Goal: Obtain resource: Download file/media

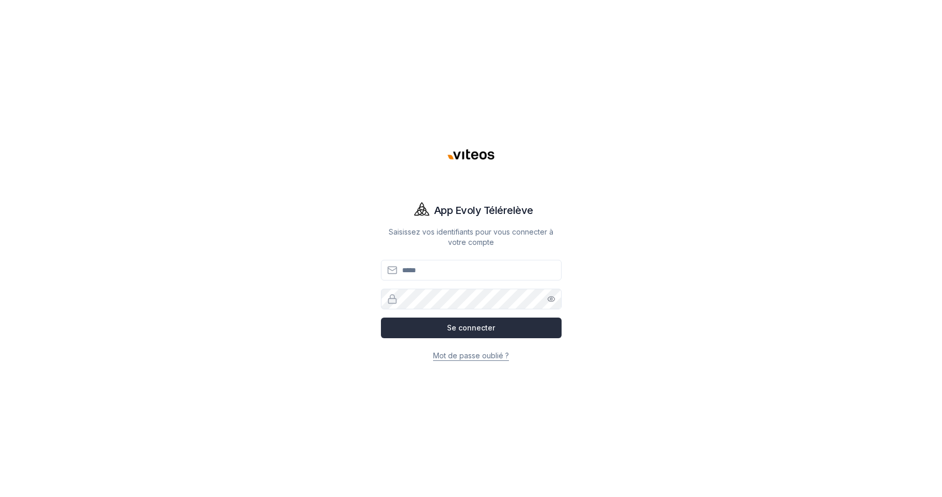
type input "**********"
click at [472, 335] on button "Se connecter" at bounding box center [471, 328] width 181 height 21
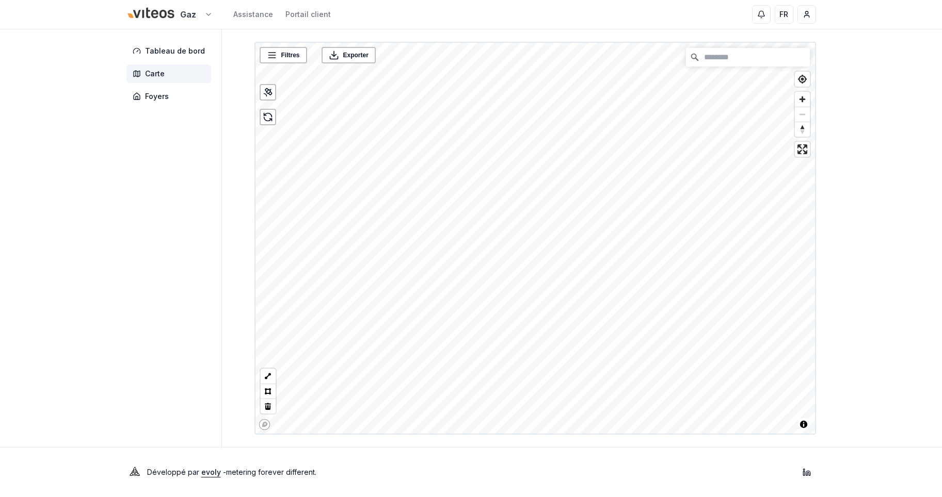
click at [162, 18] on html "Gaz Assistance Portail client FR Massimo Monastra Tableau de bord Carte Foyers …" at bounding box center [471, 248] width 942 height 497
click at [151, 46] on link "Viteos - CAD" at bounding box center [169, 48] width 127 height 19
click at [151, 95] on span "Foyers" at bounding box center [157, 96] width 24 height 10
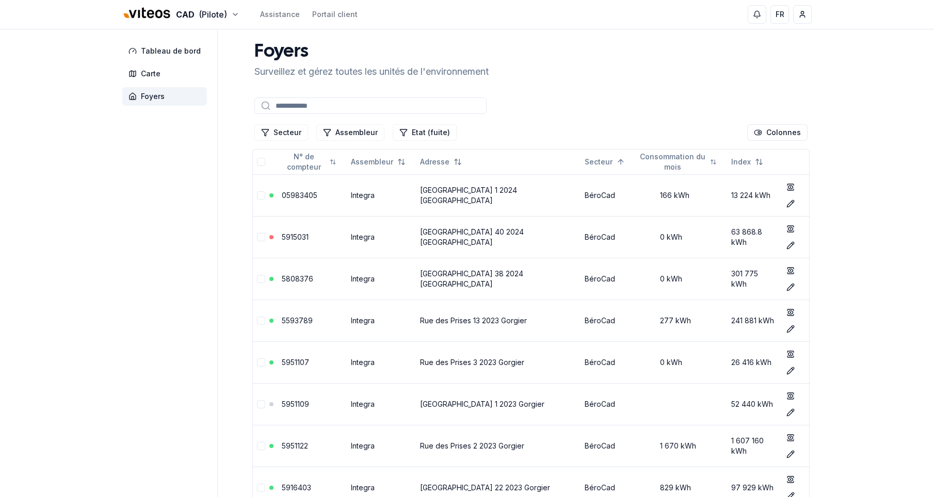
click at [309, 104] on input at bounding box center [370, 106] width 232 height 17
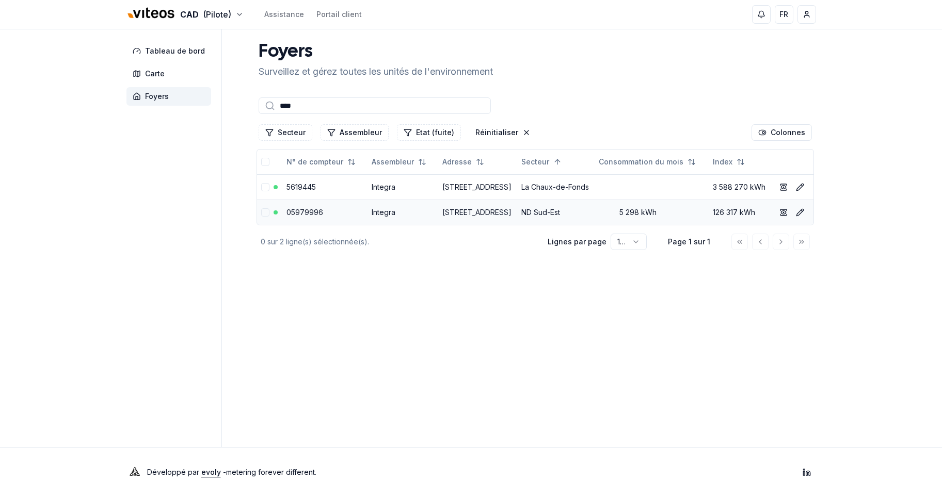
type input "****"
click at [451, 217] on link "Rue de la Paix 152 2300 La Chaux-de-Fonds" at bounding box center [476, 212] width 69 height 9
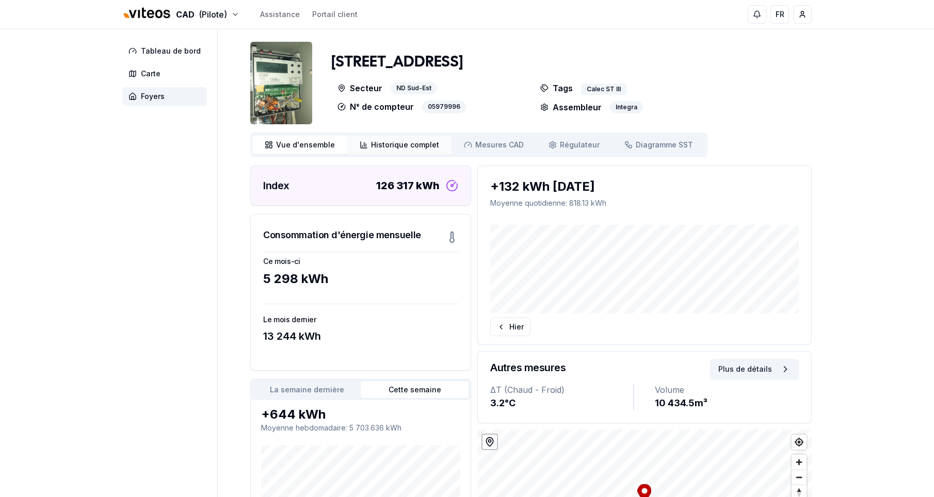
click at [402, 147] on span "Historique complet" at bounding box center [405, 145] width 68 height 10
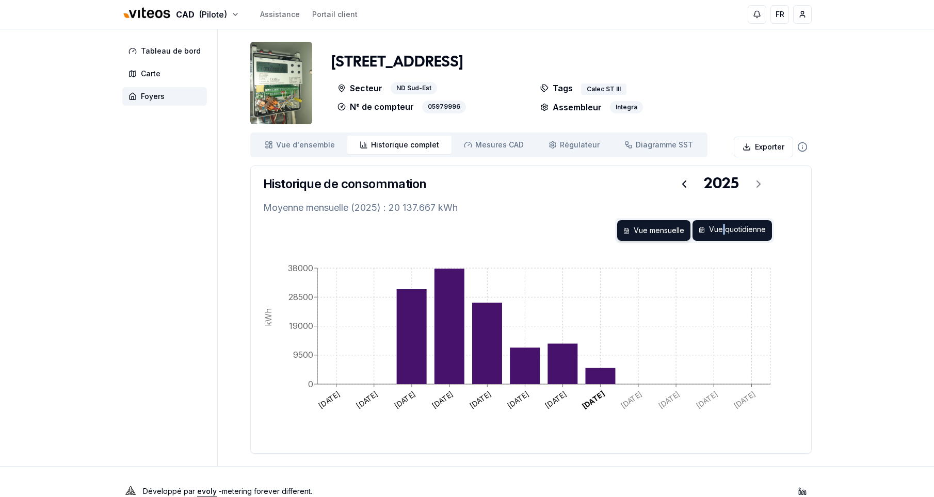
click at [725, 232] on div "Vue quotidienne" at bounding box center [731, 230] width 79 height 21
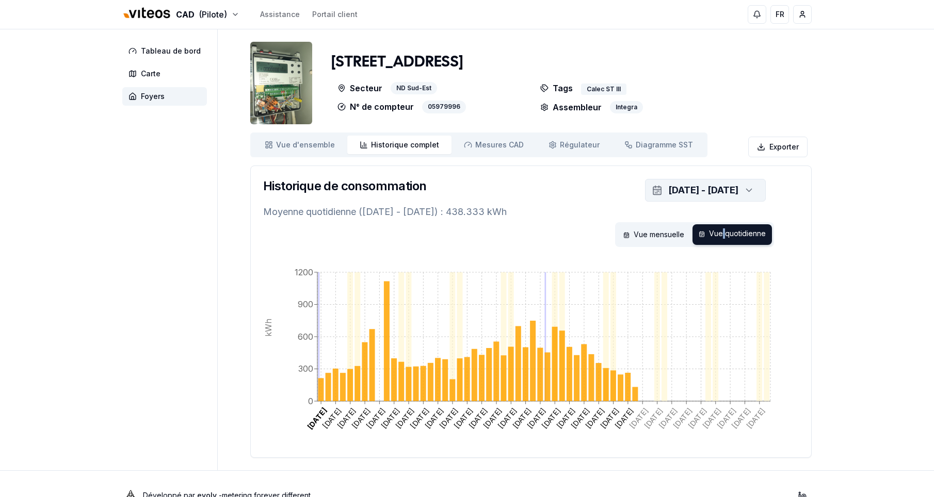
click at [747, 188] on icon "button" at bounding box center [749, 190] width 10 height 15
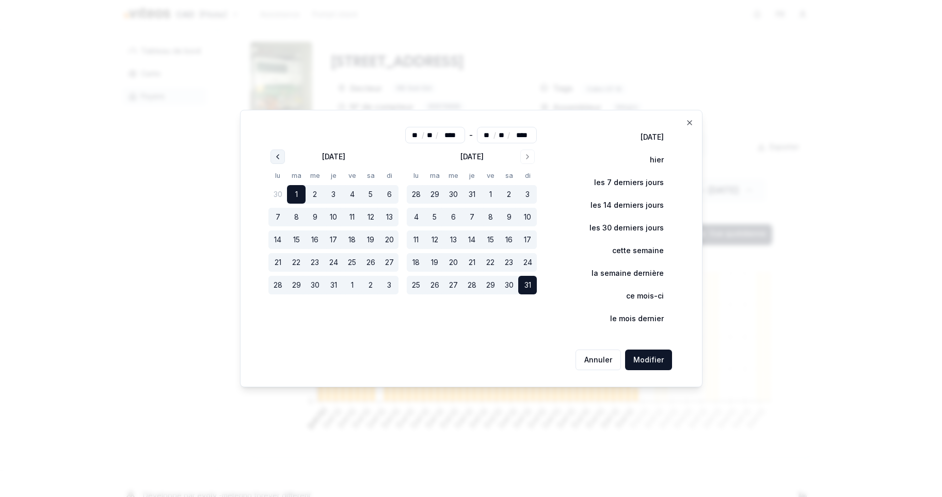
click at [278, 157] on icon "Go to previous month" at bounding box center [278, 157] width 2 height 4
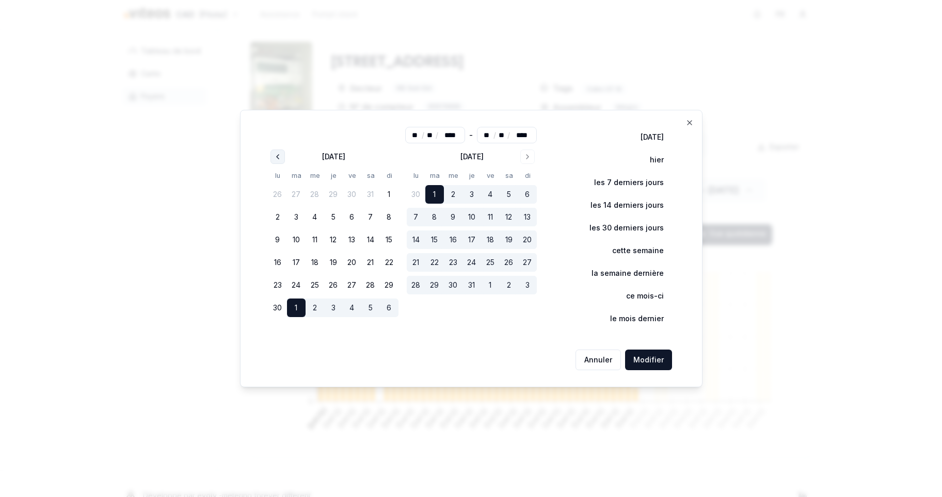
click at [278, 157] on icon "Go to previous month" at bounding box center [278, 157] width 2 height 4
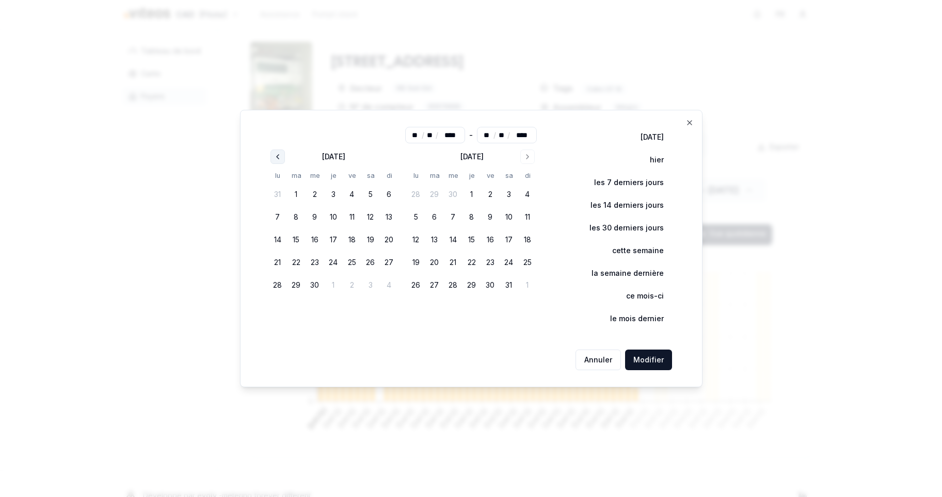
click at [278, 157] on icon "Go to previous month" at bounding box center [278, 157] width 2 height 4
click at [367, 197] on button "1" at bounding box center [370, 194] width 19 height 19
type input "**"
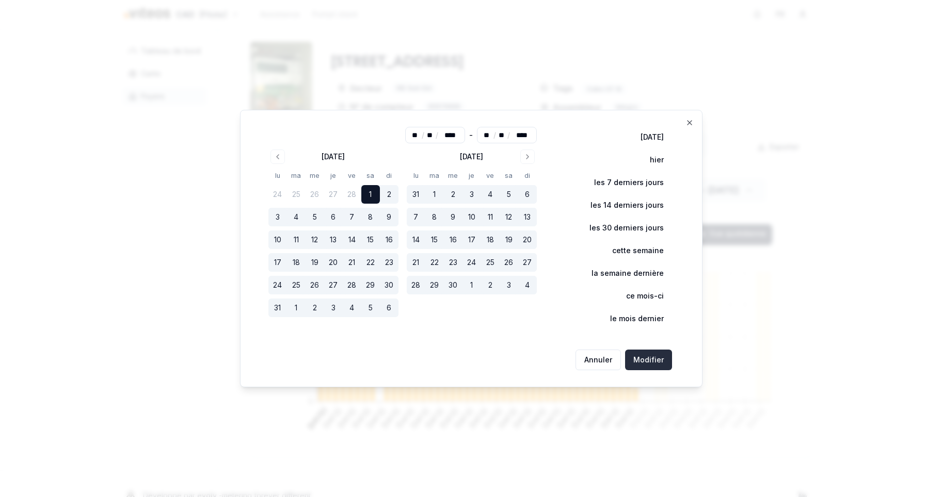
click at [654, 358] on button "Modifier" at bounding box center [648, 360] width 47 height 21
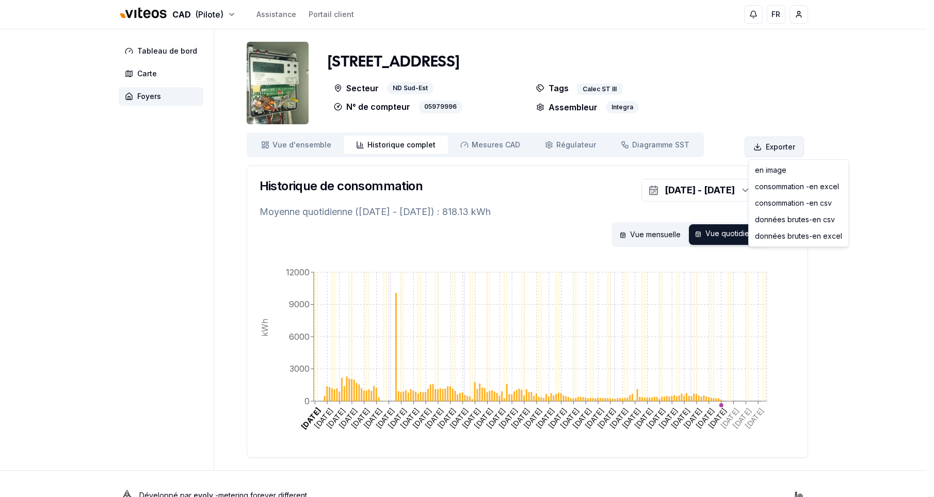
click at [775, 145] on html "CAD (Pilote) Assistance Portail client FR Massimo Monastra Tableau de bord Cart…" at bounding box center [467, 260] width 934 height 521
click at [803, 184] on div "consommation - en excel" at bounding box center [798, 187] width 95 height 17
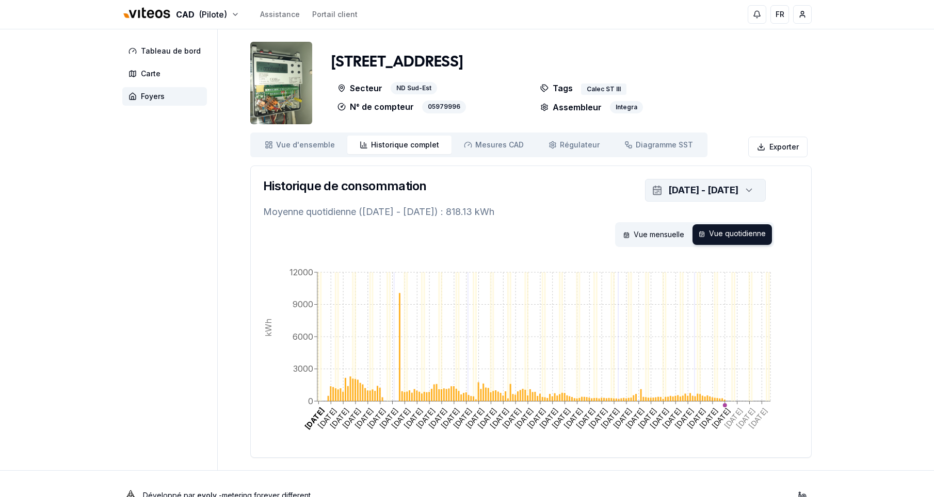
click at [749, 188] on icon "button" at bounding box center [749, 190] width 10 height 15
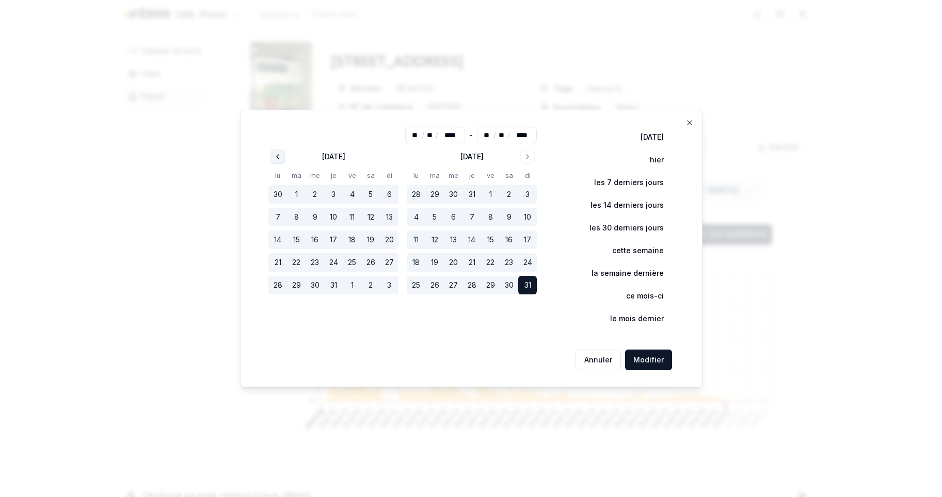
click at [278, 158] on icon "Go to previous month" at bounding box center [277, 157] width 8 height 8
click at [371, 196] on button "1" at bounding box center [370, 194] width 19 height 19
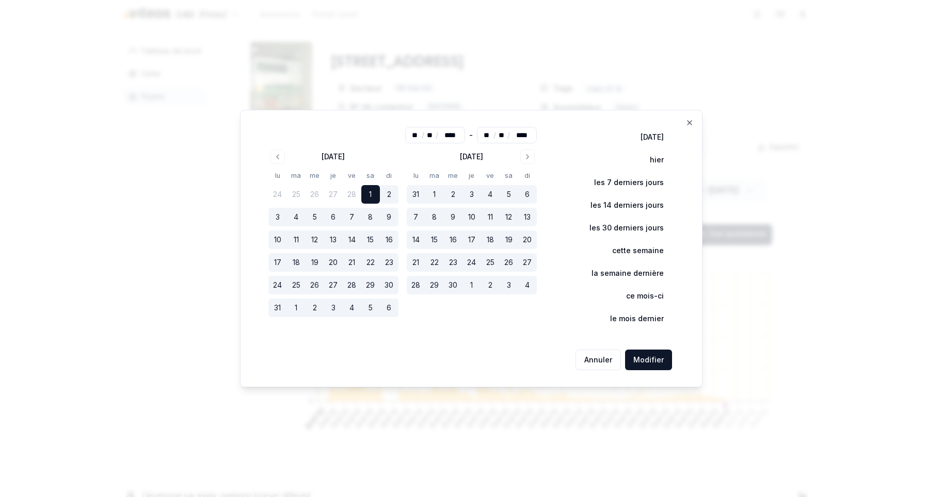
click at [279, 308] on button "31" at bounding box center [277, 308] width 19 height 19
type input "**"
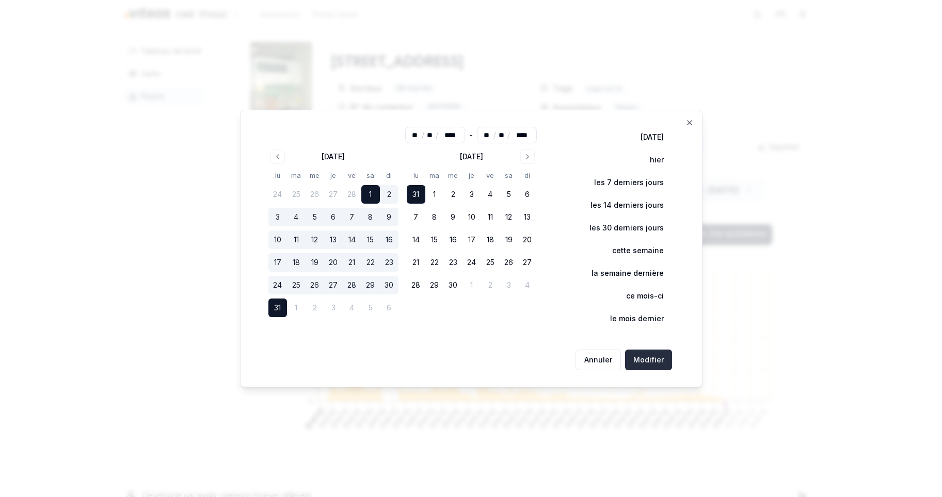
click at [651, 363] on button "Modifier" at bounding box center [648, 360] width 47 height 21
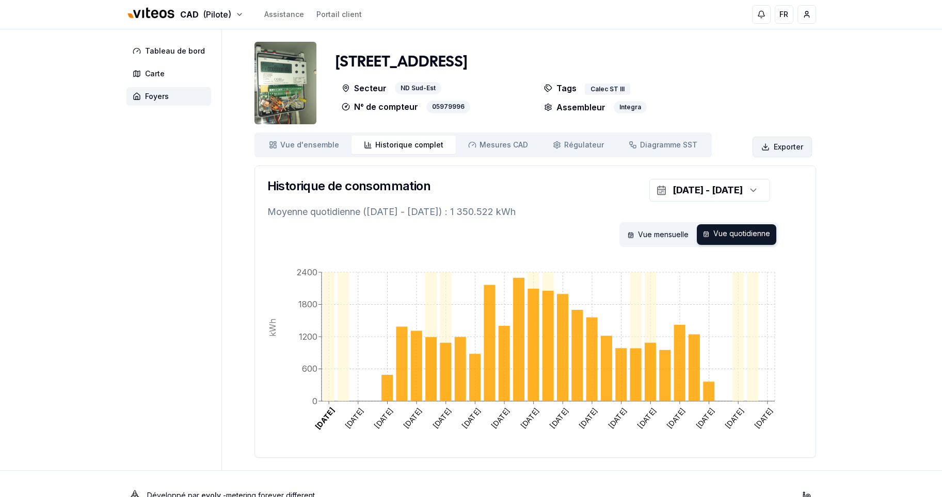
click at [776, 144] on html "CAD (Pilote) Assistance Portail client FR Massimo Monastra Tableau de bord Cart…" at bounding box center [471, 260] width 942 height 521
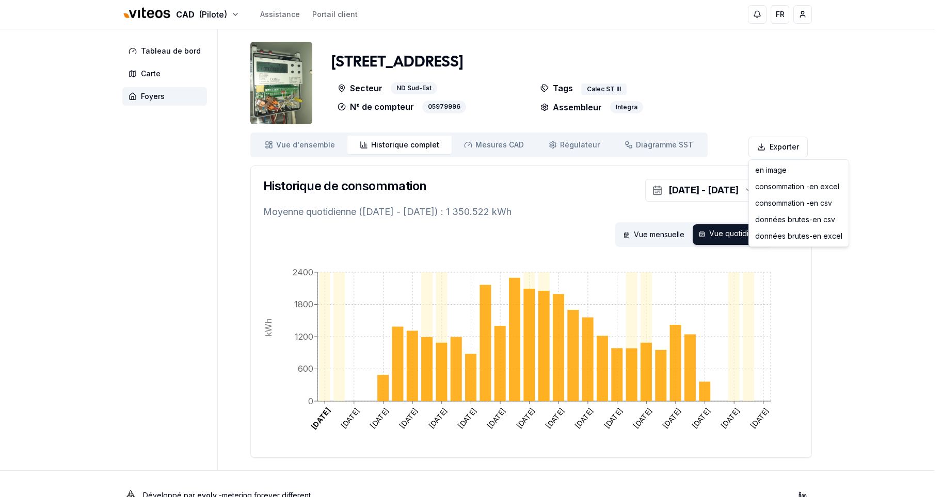
click at [115, 335] on html "CAD (Pilote) Assistance Portail client FR Massimo Monastra Tableau de bord Cart…" at bounding box center [471, 260] width 942 height 521
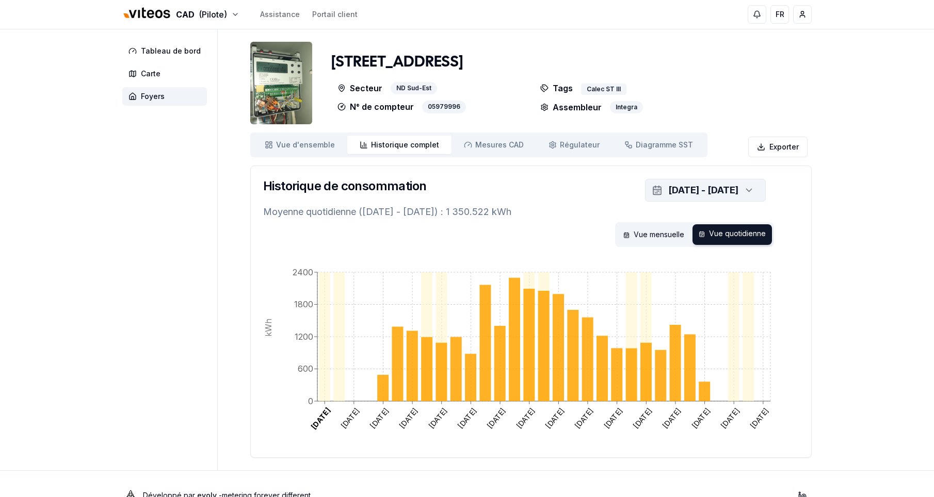
click at [749, 187] on icon "button" at bounding box center [749, 190] width 10 height 15
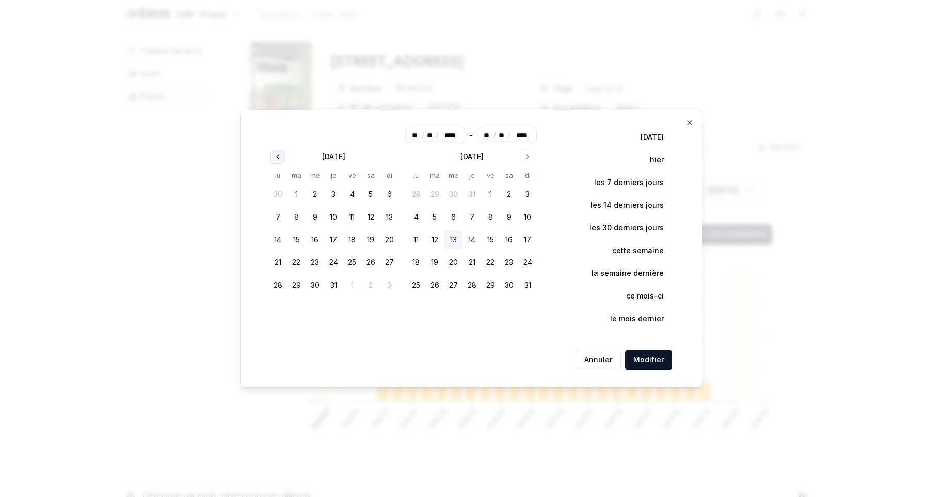
click at [275, 155] on icon "Go to previous month" at bounding box center [277, 157] width 8 height 8
click at [295, 197] on button "1" at bounding box center [296, 194] width 19 height 19
type input "**"
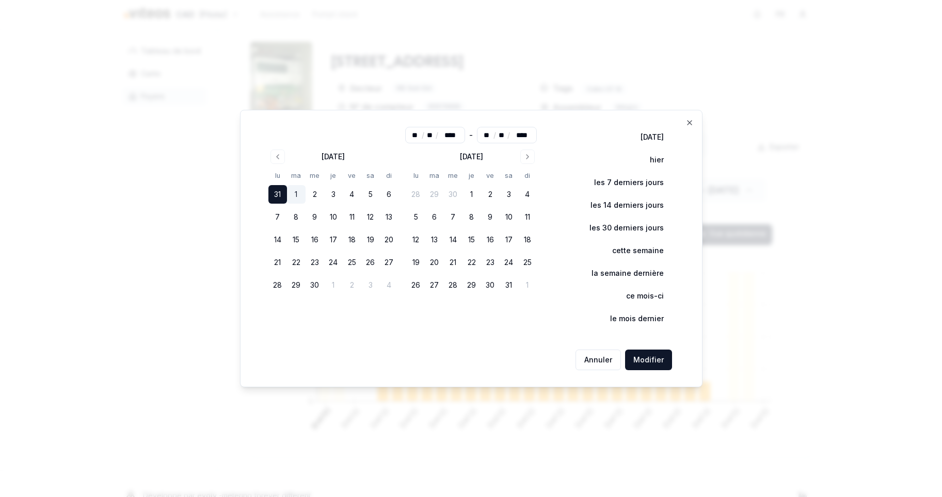
type input "**"
click at [314, 287] on button "30" at bounding box center [314, 285] width 19 height 19
type input "**"
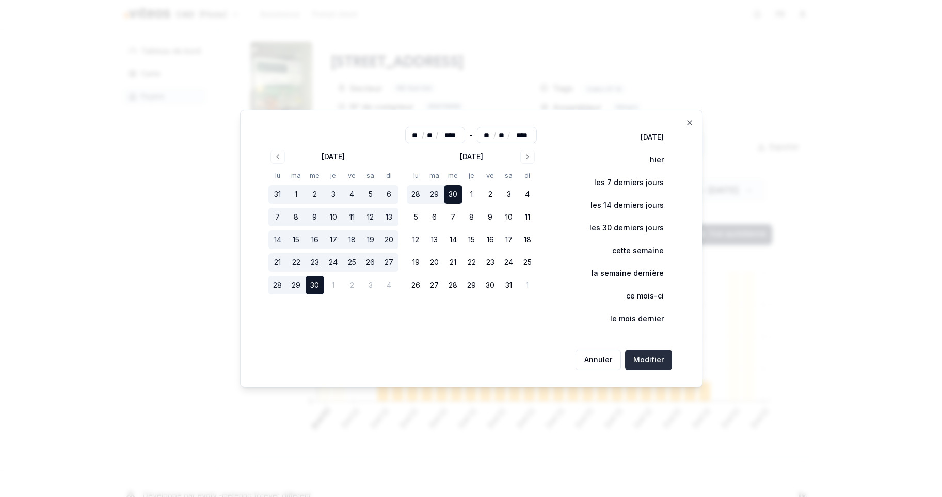
click at [650, 360] on button "Modifier" at bounding box center [648, 360] width 47 height 21
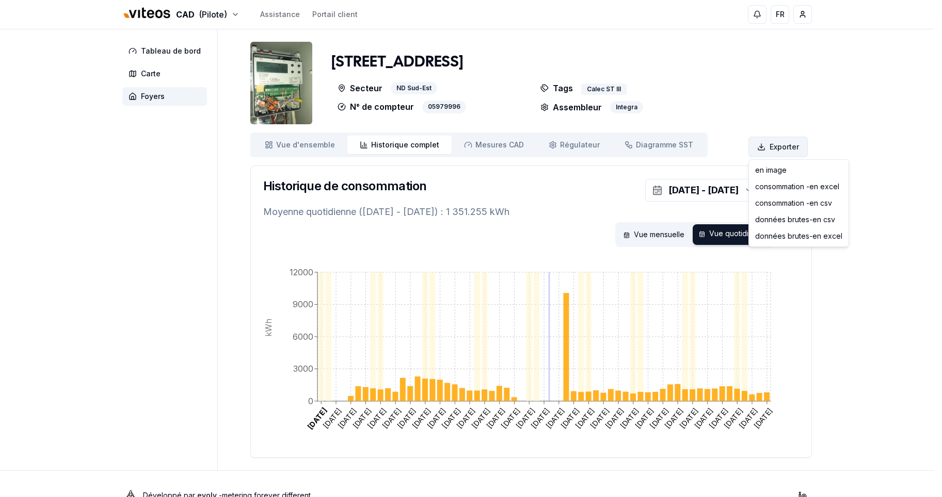
click at [768, 146] on html "CAD (Pilote) Assistance Portail client FR Massimo Monastra Tableau de bord Cart…" at bounding box center [471, 260] width 942 height 521
click at [776, 184] on div "consommation - en excel" at bounding box center [798, 187] width 95 height 17
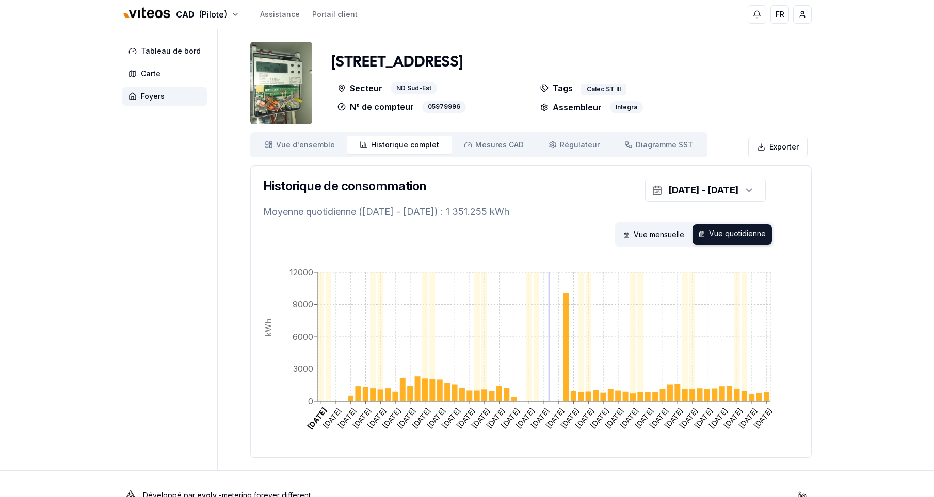
click at [881, 225] on div "CAD (Pilote) Assistance Portail client FR Massimo Monastra Tableau de bord Cart…" at bounding box center [467, 260] width 934 height 521
click at [494, 147] on span "Mesures CAD" at bounding box center [499, 145] width 48 height 10
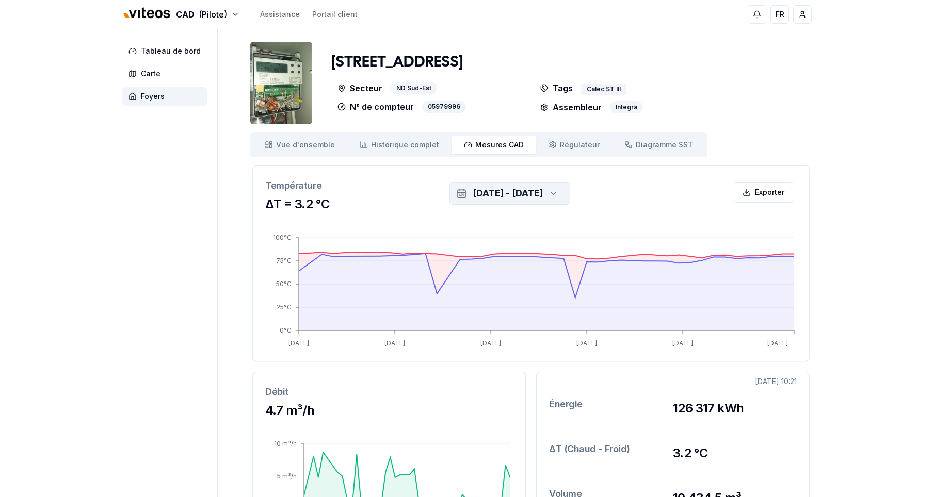
click at [558, 196] on icon "button" at bounding box center [553, 193] width 10 height 15
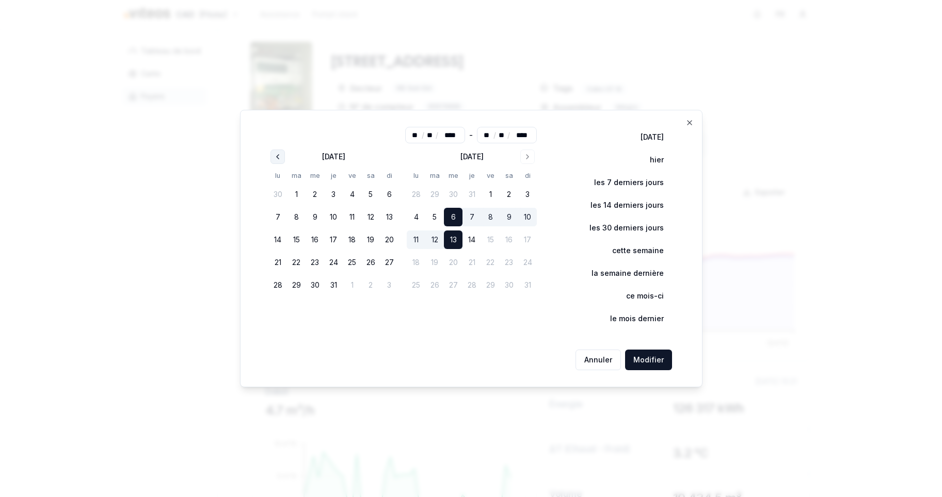
click at [280, 153] on button "Go to previous month" at bounding box center [277, 157] width 14 height 14
click at [280, 153] on icon "Go to previous month" at bounding box center [277, 157] width 8 height 8
click at [441, 191] on button "1" at bounding box center [434, 194] width 19 height 19
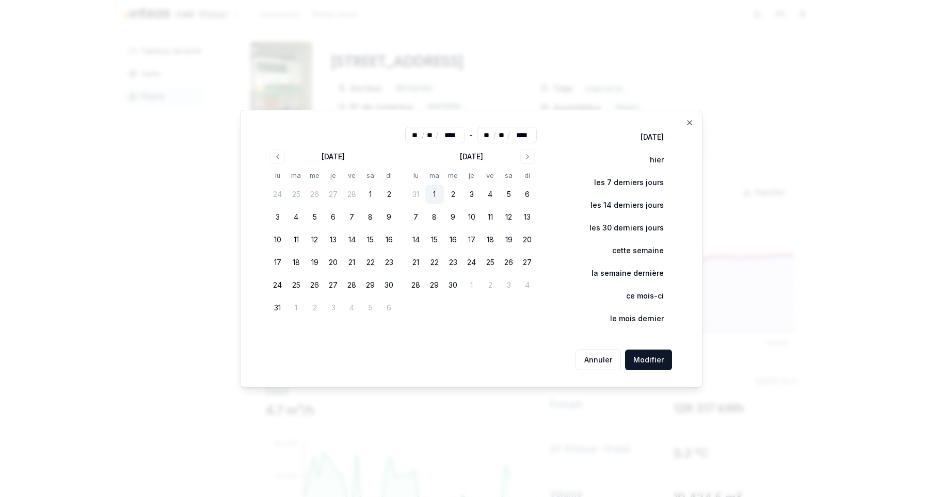
type input "**"
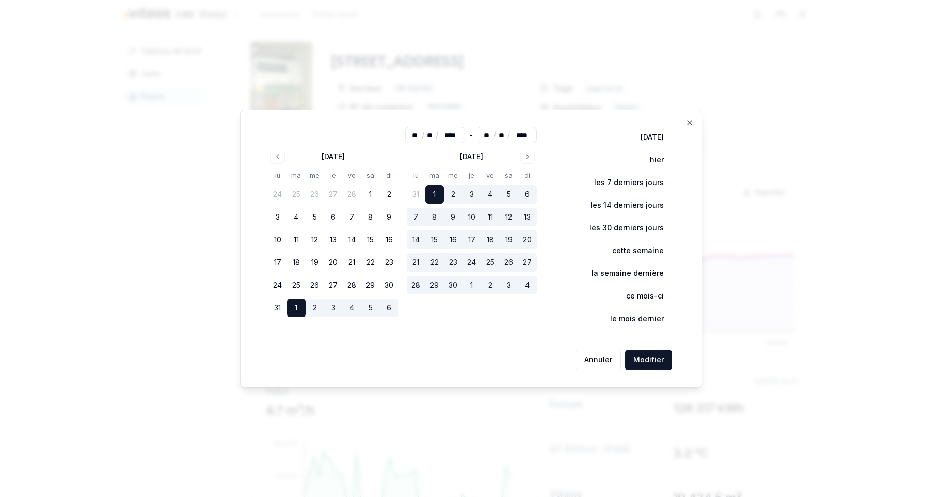
click at [455, 284] on button "30" at bounding box center [453, 285] width 19 height 19
type input "**"
click at [651, 362] on button "Modifier" at bounding box center [648, 360] width 47 height 21
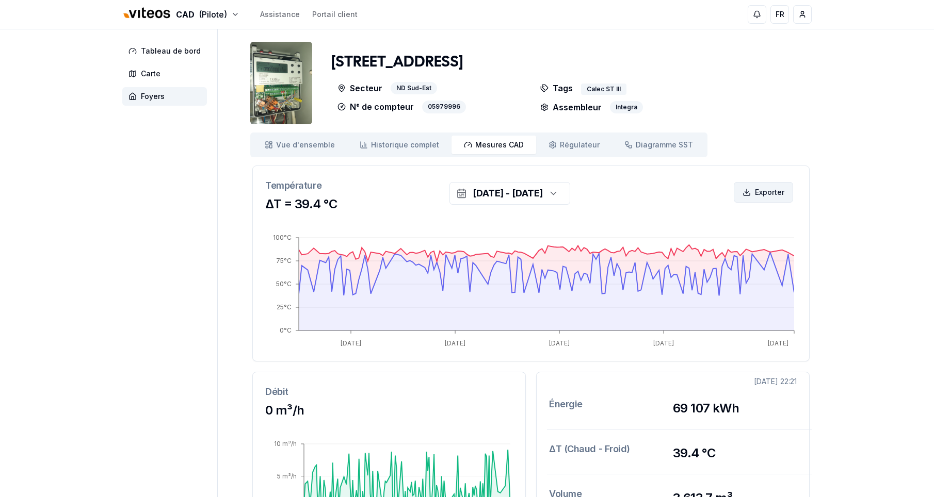
click at [763, 192] on html "CAD (Pilote) Assistance Portail client FR Massimo Monastra Tableau de bord Cart…" at bounding box center [467, 388] width 934 height 776
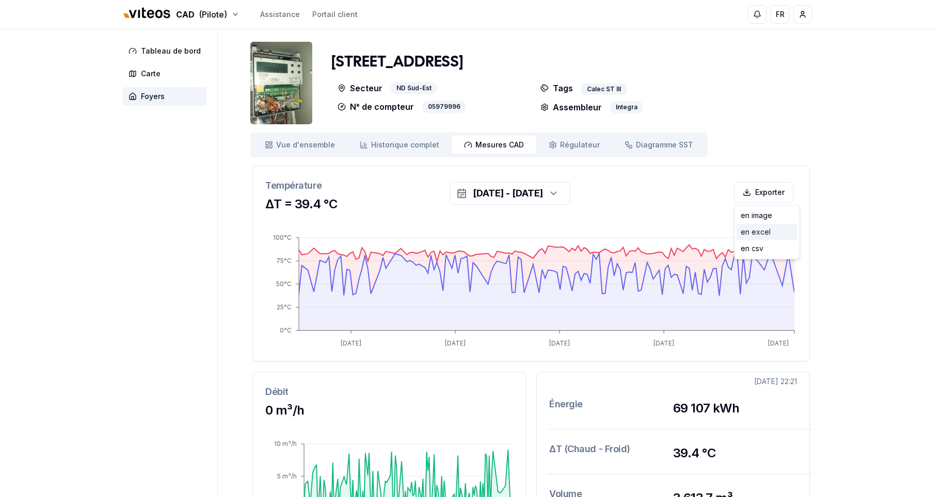
click at [753, 233] on div "en excel" at bounding box center [766, 232] width 61 height 17
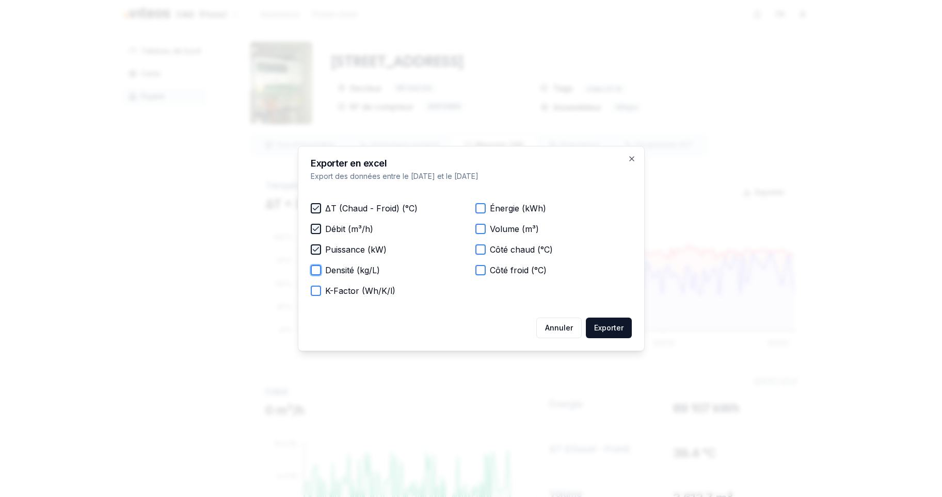
click at [317, 274] on button "Densité (kg/L)" at bounding box center [316, 270] width 10 height 10
click at [320, 293] on button "K-Factor (Wh/K/l)" at bounding box center [316, 291] width 10 height 10
click at [479, 210] on button "Énergie (kWh)" at bounding box center [480, 208] width 10 height 10
click at [478, 232] on button "Volume (m³)" at bounding box center [480, 229] width 10 height 10
click at [479, 249] on button "Côté chaud (°C)" at bounding box center [480, 250] width 10 height 10
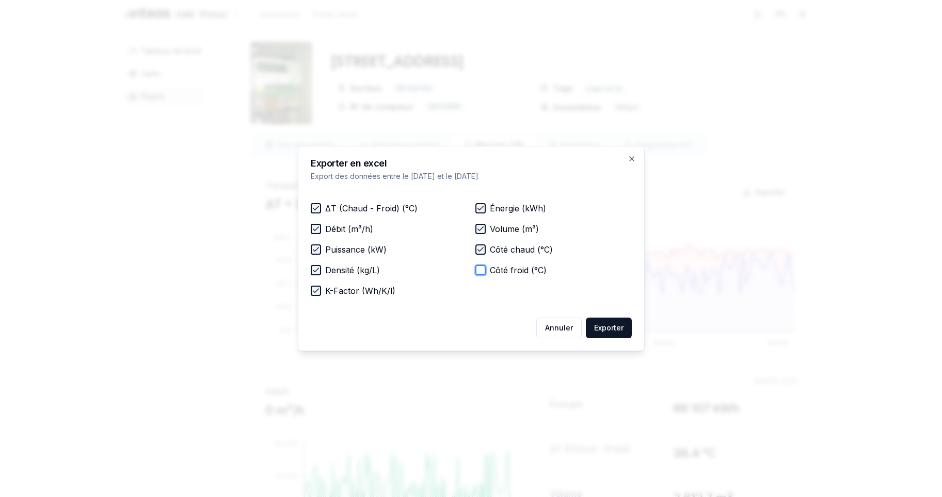
click at [483, 272] on button "Côté froid (°C)" at bounding box center [480, 270] width 10 height 10
click at [609, 325] on button "Exporter" at bounding box center [609, 328] width 46 height 21
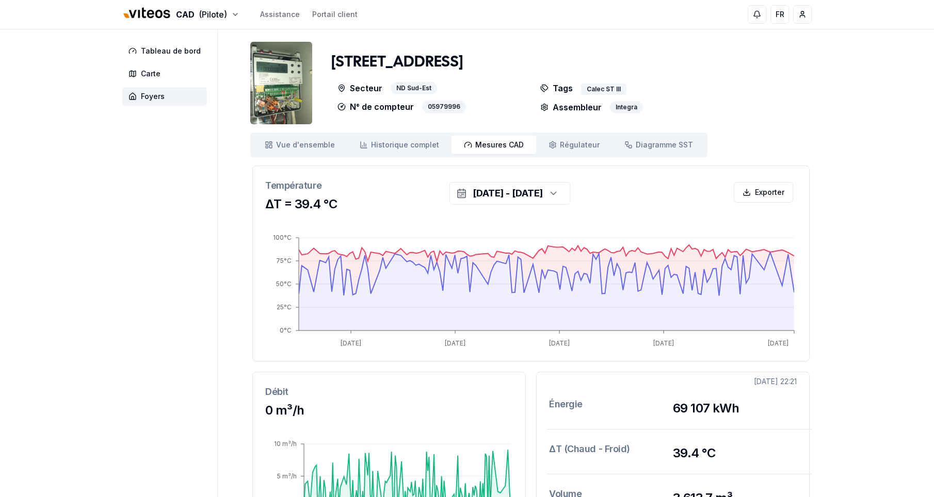
click at [127, 258] on aside "Tableau de bord Carte Foyers" at bounding box center [169, 377] width 95 height 697
click at [306, 148] on span "Vue d'ensemble" at bounding box center [305, 145] width 59 height 10
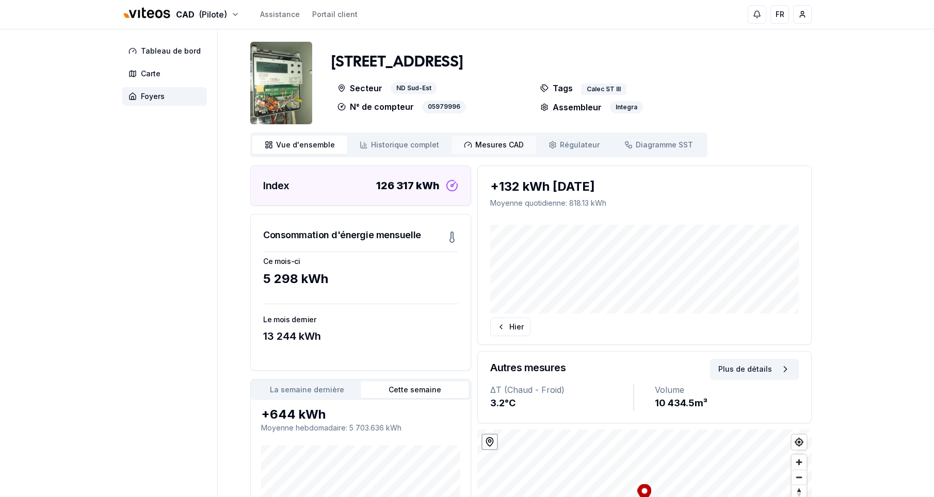
click at [478, 147] on span "Mesures CAD" at bounding box center [499, 145] width 48 height 10
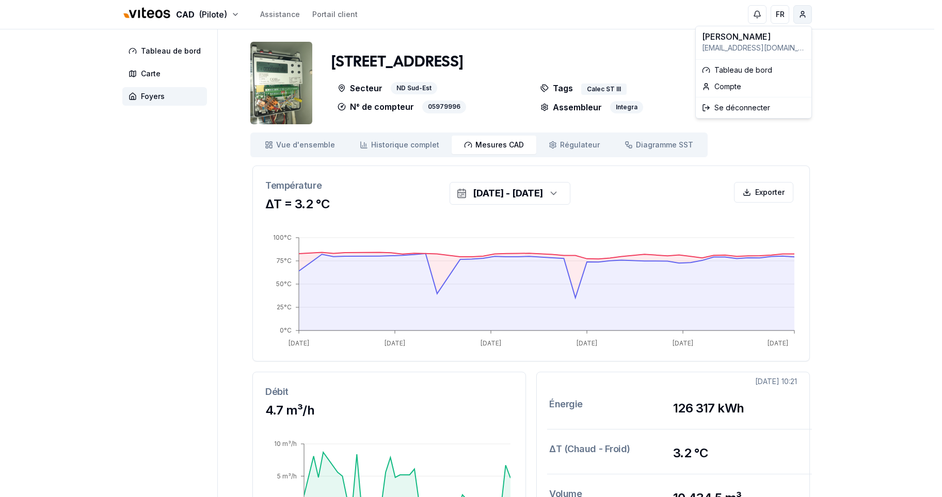
click at [801, 18] on html "CAD (Pilote) Assistance Portail client FR Massimo Monastra Tableau de bord Cart…" at bounding box center [471, 388] width 942 height 776
click at [739, 106] on div "Se déconnecter" at bounding box center [753, 108] width 111 height 17
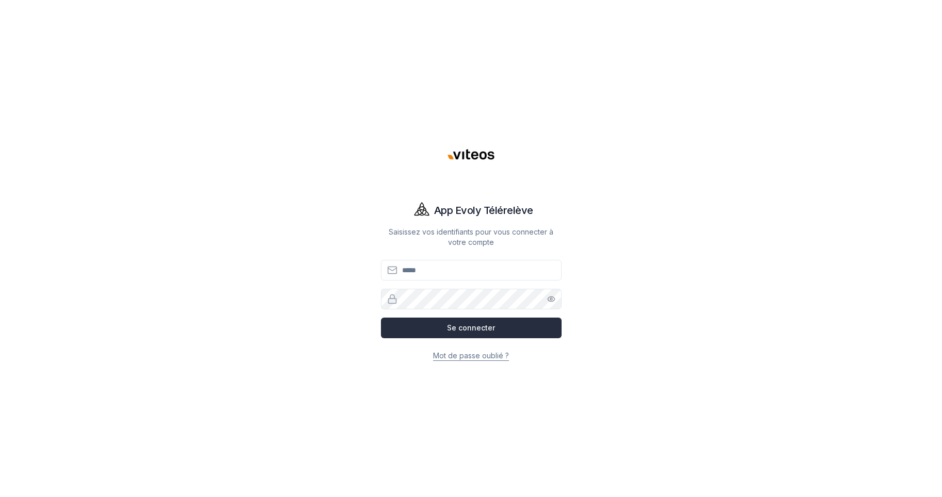
type input "**********"
click at [469, 332] on button "Se connecter" at bounding box center [471, 328] width 181 height 21
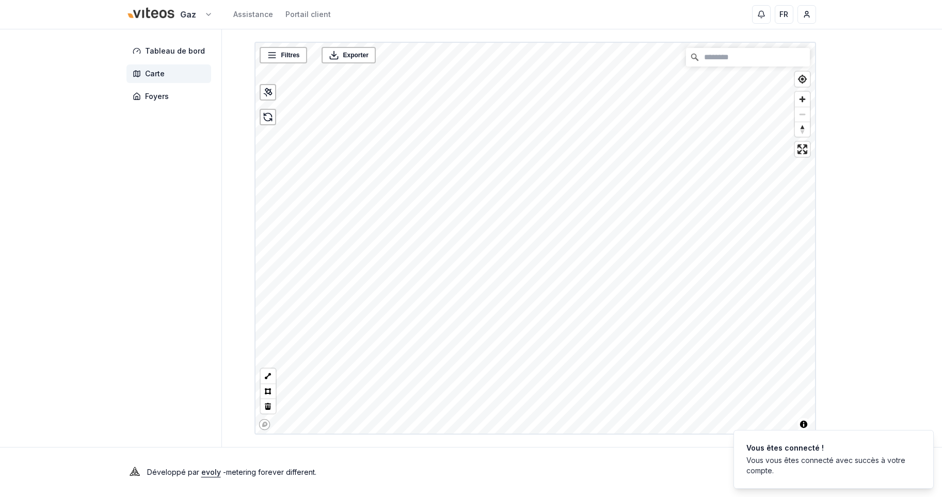
click at [156, 15] on html "Gaz Assistance Portail client FR Massimo Monastra Tableau de bord Carte Foyers …" at bounding box center [471, 248] width 942 height 497
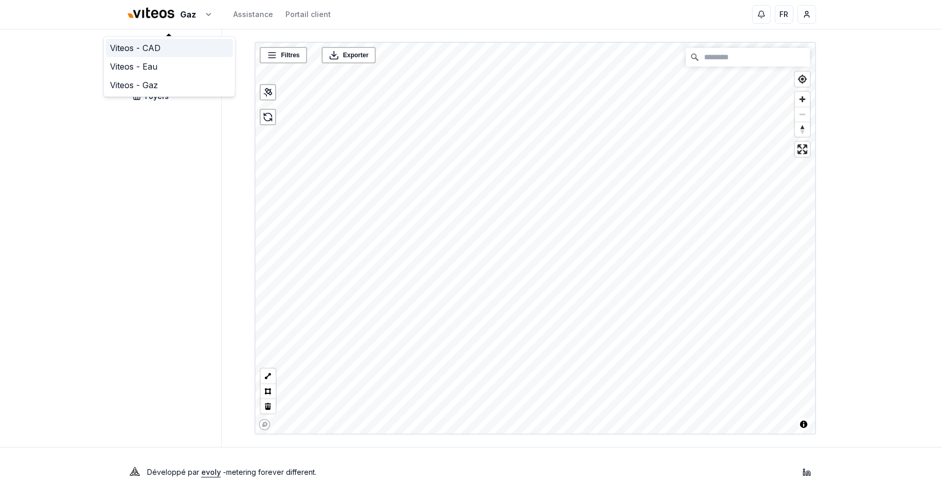
click at [139, 47] on link "Viteos - CAD" at bounding box center [169, 48] width 127 height 19
click at [161, 93] on span "Foyers" at bounding box center [157, 96] width 24 height 10
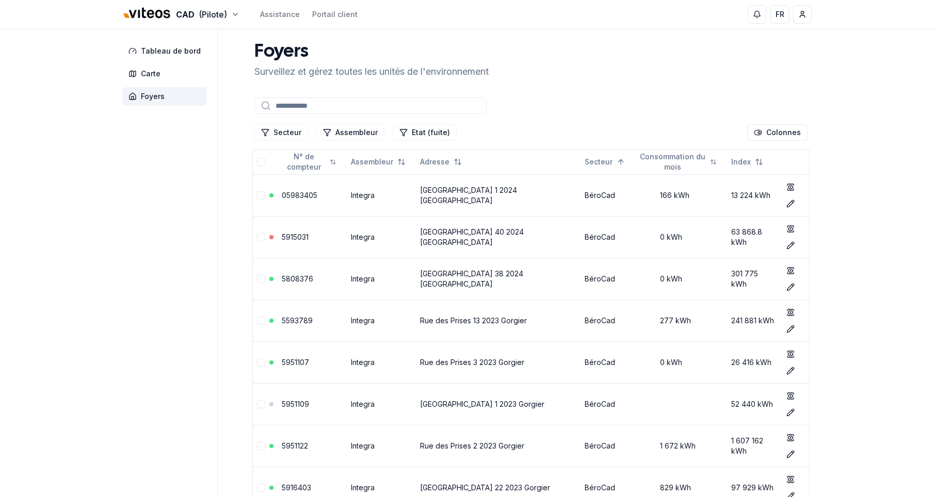
click at [305, 104] on input at bounding box center [370, 106] width 232 height 17
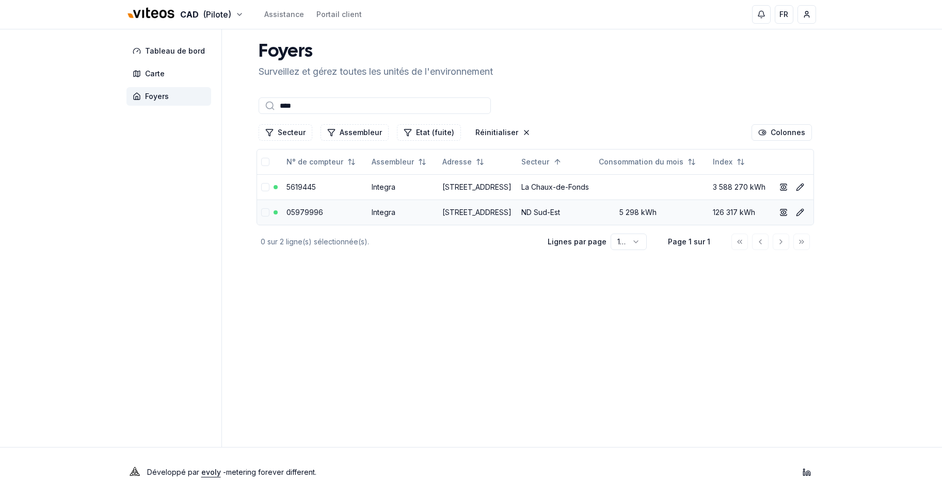
type input "****"
click at [455, 217] on link "Rue de la Paix 152 2300 La Chaux-de-Fonds" at bounding box center [476, 212] width 69 height 9
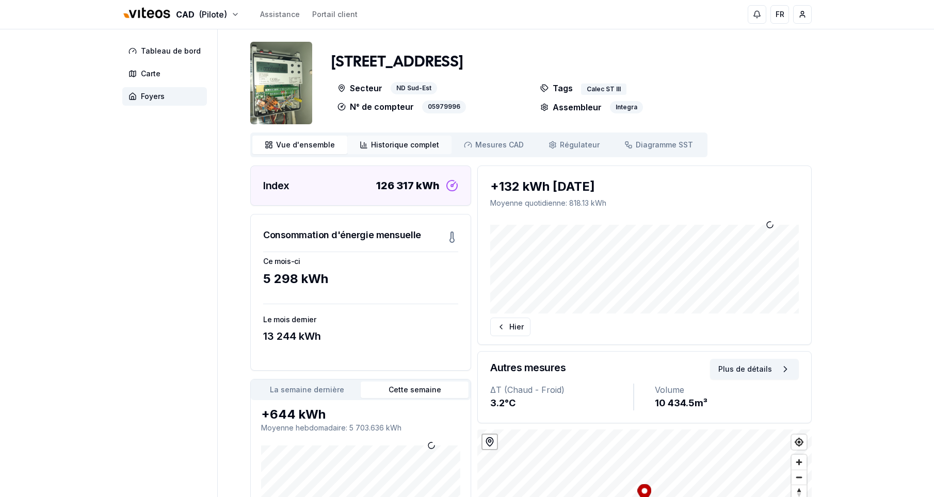
click at [395, 147] on span "Historique complet" at bounding box center [405, 145] width 68 height 10
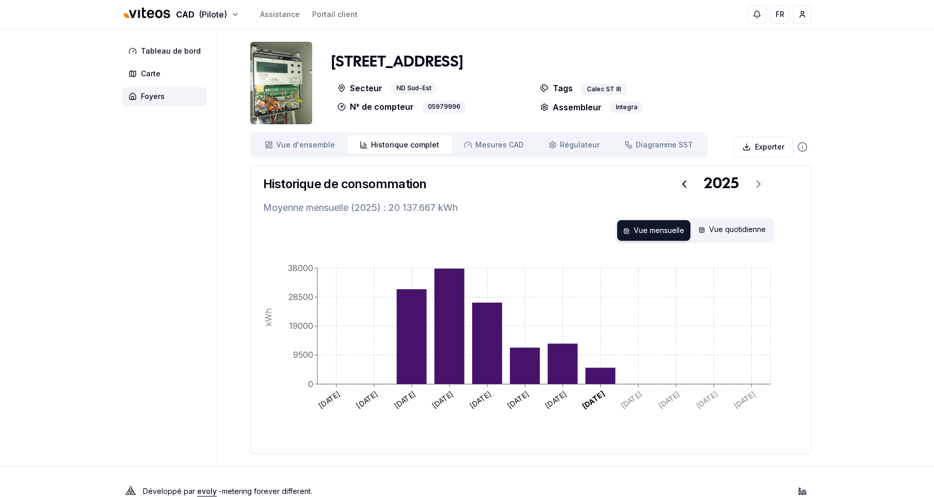
click at [76, 354] on div "CAD (Pilote) Assistance Portail client FR Massimo Monastra Tableau de bord Cart…" at bounding box center [467, 258] width 934 height 516
click at [147, 345] on aside "Tableau de bord Carte Foyers" at bounding box center [169, 247] width 95 height 437
click at [874, 237] on div "CAD (Pilote) Assistance Portail client FR Massimo Monastra Tableau de bord Cart…" at bounding box center [467, 258] width 934 height 516
click at [504, 147] on span "Mesures CAD" at bounding box center [499, 145] width 48 height 10
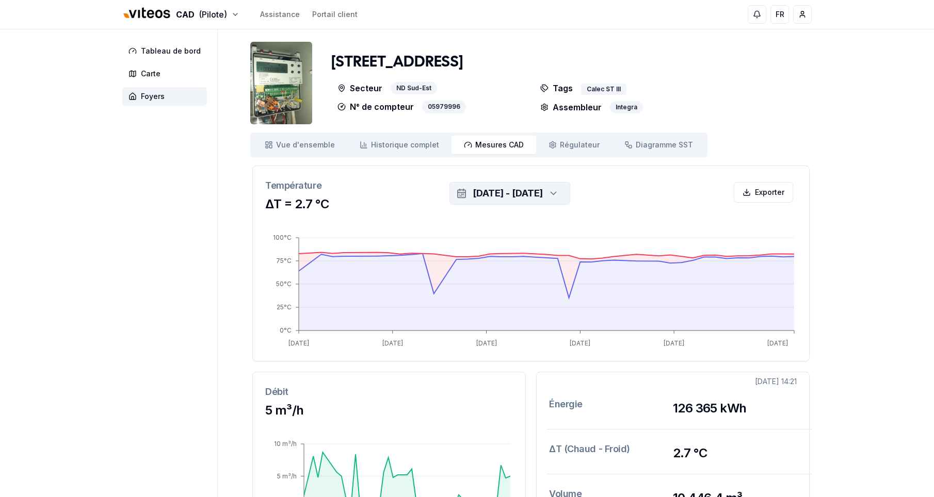
click at [558, 192] on icon "button" at bounding box center [553, 193] width 10 height 15
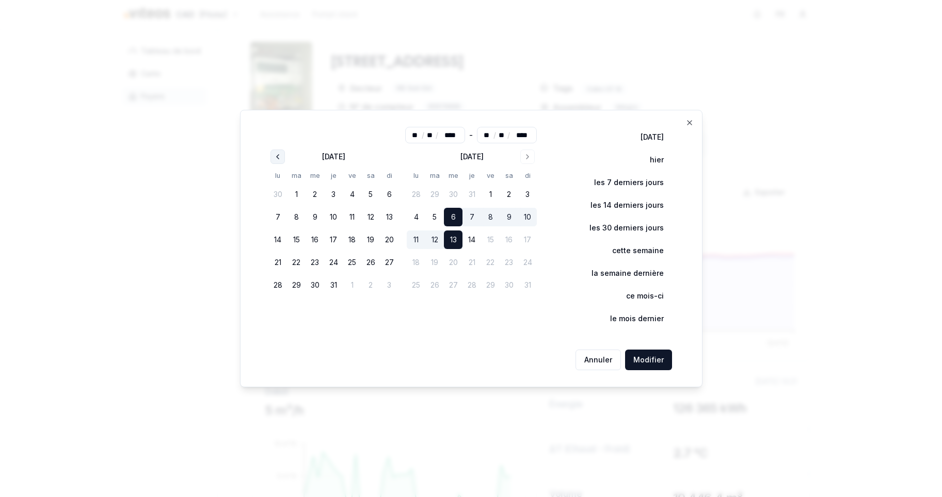
click at [274, 156] on icon "Go to previous month" at bounding box center [277, 157] width 8 height 8
click at [376, 194] on button "1" at bounding box center [370, 194] width 19 height 19
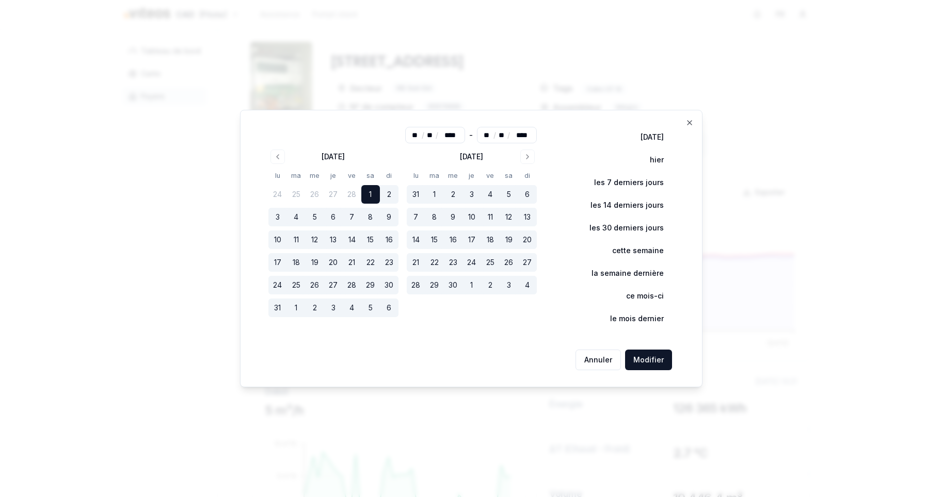
type input "**"
click at [654, 359] on button "Modifier" at bounding box center [648, 360] width 47 height 21
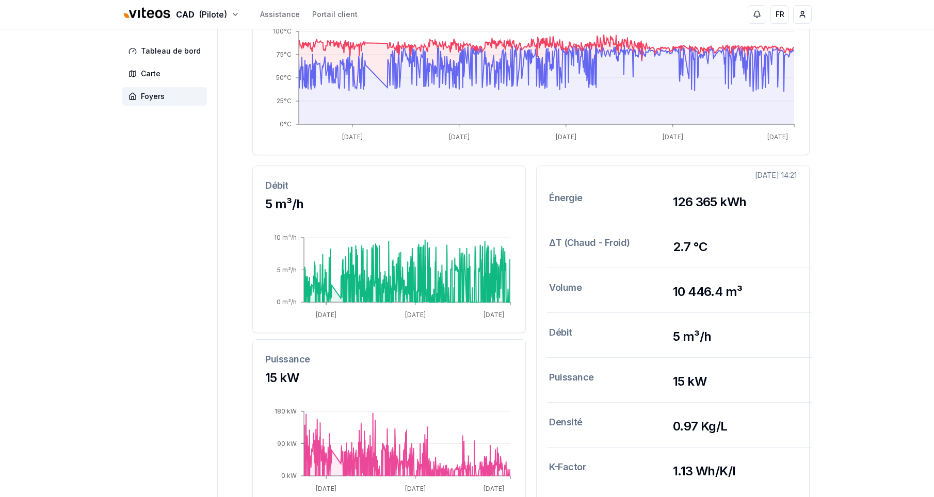
scroll to position [258, 0]
